Goal: Task Accomplishment & Management: Complete application form

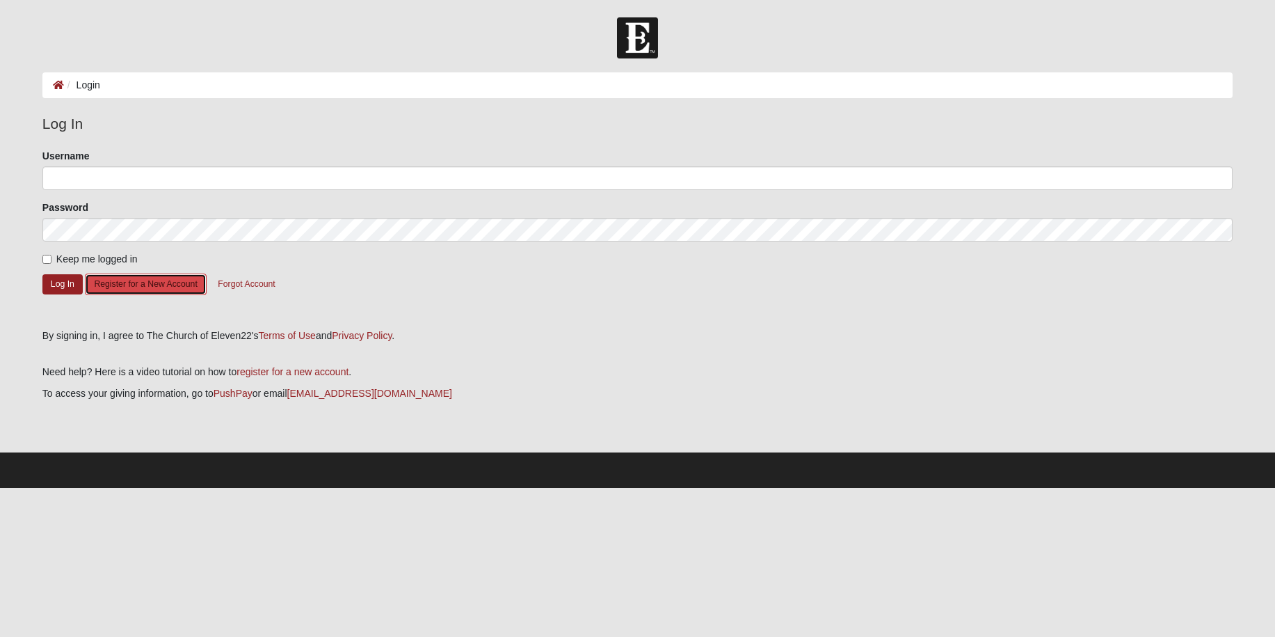
click at [136, 284] on button "Register for a New Account" at bounding box center [145, 284] width 121 height 22
